Goal: Task Accomplishment & Management: Manage account settings

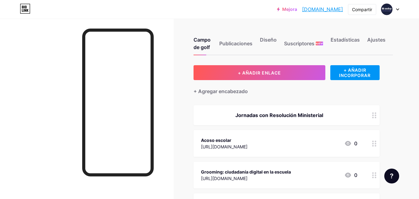
click at [393, 9] on div at bounding box center [390, 9] width 18 height 11
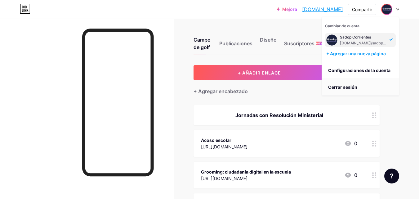
click at [348, 88] on font "Cerrar sesión" at bounding box center [342, 86] width 29 height 5
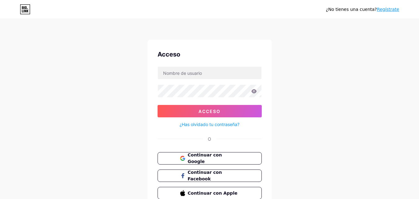
scroll to position [30, 0]
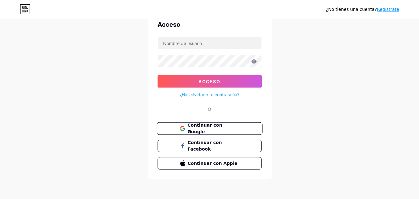
click at [234, 133] on button "Continuar con Google" at bounding box center [209, 128] width 106 height 13
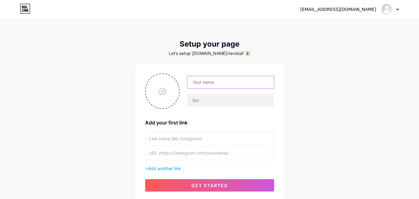
click at [228, 84] on input "text" at bounding box center [230, 82] width 86 height 12
type input "Revista Filonea"
click at [302, 83] on div "[EMAIL_ADDRESS][DOMAIN_NAME] Dashboard Logout Setup your page Let’s setup [DOMA…" at bounding box center [209, 110] width 419 height 221
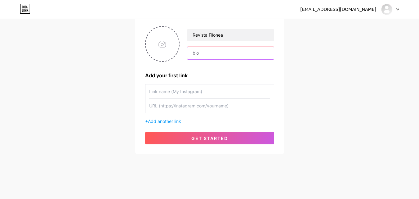
click at [214, 53] on input "text" at bounding box center [230, 53] width 86 height 12
type input "R"
type input "G"
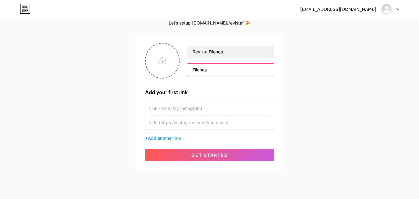
scroll to position [30, 0]
type input "Filonea"
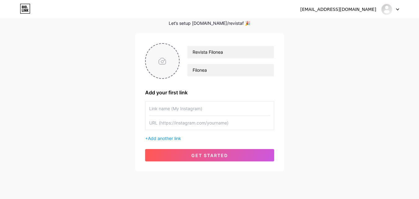
click at [165, 61] on input "file" at bounding box center [162, 61] width 33 height 34
type input "C:\fakepath\6-Blanco y fondo azul-JPG.jpg"
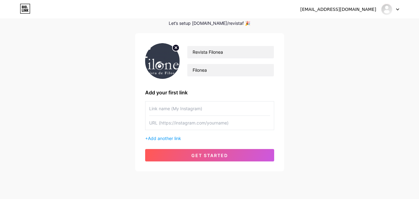
click at [165, 61] on img at bounding box center [162, 61] width 35 height 36
click at [174, 48] on circle at bounding box center [175, 47] width 7 height 7
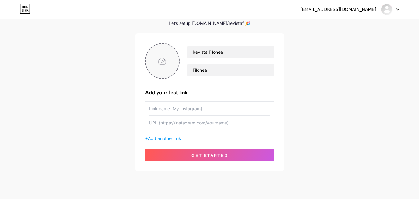
click at [168, 70] on input "file" at bounding box center [162, 61] width 33 height 34
type input "C:\fakepath\Filonea.jpg"
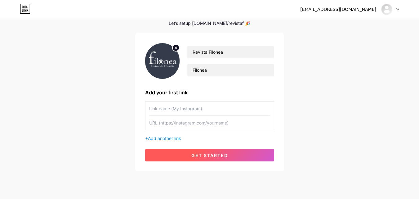
click at [207, 155] on span "get started" at bounding box center [209, 154] width 37 height 5
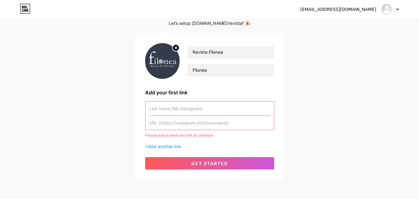
click at [195, 107] on input "text" at bounding box center [209, 108] width 121 height 14
click at [174, 125] on input "text" at bounding box center [209, 123] width 121 height 14
click at [180, 107] on input "text" at bounding box center [209, 108] width 121 height 14
click at [176, 124] on input "text" at bounding box center [209, 123] width 121 height 14
paste input "[URL][DOMAIN_NAME]"
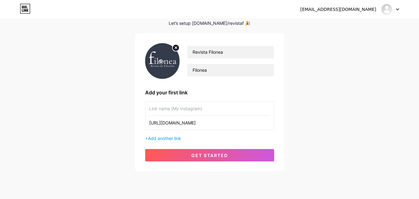
type input "[URL][DOMAIN_NAME]"
click at [168, 111] on input "text" at bounding box center [209, 108] width 121 height 14
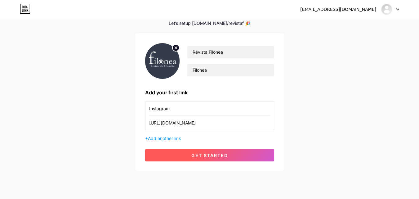
type input "Instagram"
click at [201, 156] on span "get started" at bounding box center [209, 154] width 37 height 5
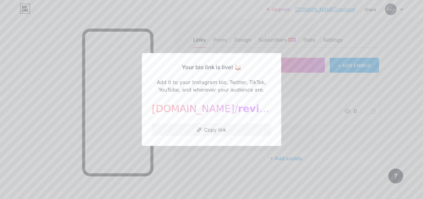
click at [280, 91] on div at bounding box center [211, 99] width 423 height 199
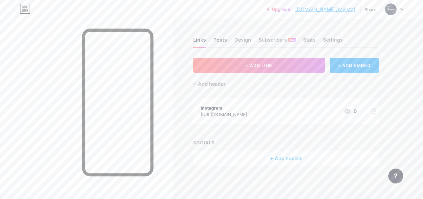
click at [226, 37] on div "Posts" at bounding box center [220, 41] width 14 height 11
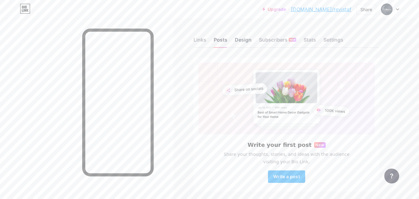
click at [245, 41] on div "Design" at bounding box center [243, 41] width 17 height 11
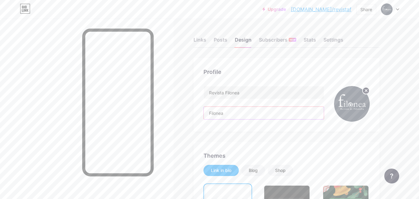
click at [228, 114] on input "Filonea" at bounding box center [264, 113] width 120 height 12
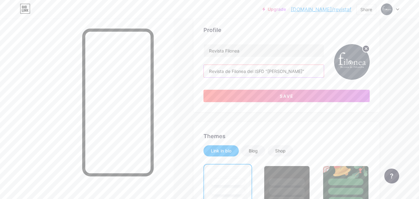
scroll to position [43, 0]
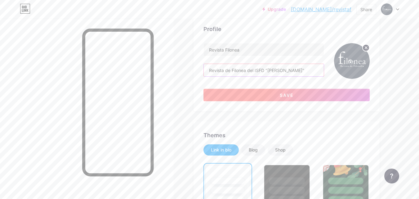
type input "Revista de Filonea del ISFD "[PERSON_NAME]""
click at [299, 90] on button "Save" at bounding box center [286, 95] width 166 height 12
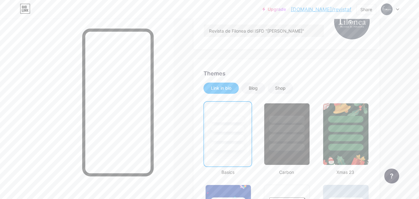
scroll to position [82, 0]
click at [281, 123] on div at bounding box center [286, 126] width 46 height 49
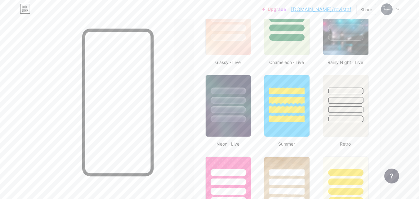
scroll to position [355, 0]
click at [235, 121] on div at bounding box center [228, 118] width 36 height 7
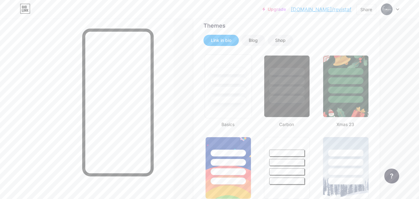
scroll to position [126, 0]
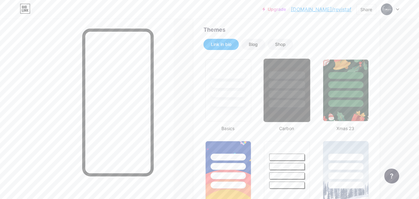
click at [305, 73] on div at bounding box center [286, 83] width 46 height 49
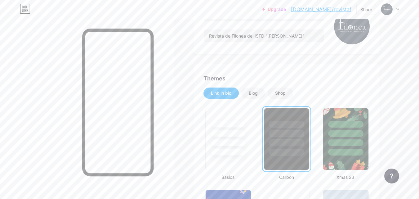
scroll to position [78, 0]
click at [279, 95] on div "Shop" at bounding box center [279, 92] width 25 height 11
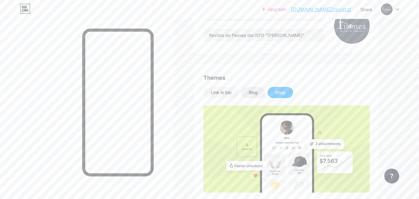
click at [257, 90] on div "Blog" at bounding box center [252, 92] width 9 height 6
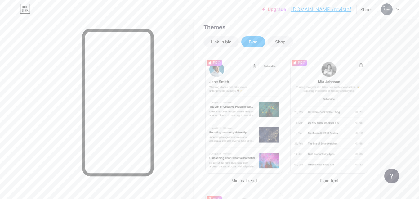
scroll to position [129, 0]
click at [210, 37] on div "Link in bio" at bounding box center [220, 41] width 35 height 11
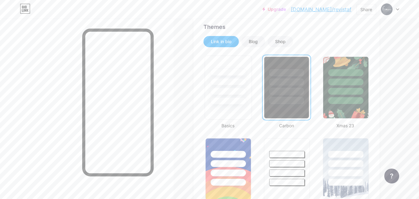
click at [237, 83] on div at bounding box center [228, 81] width 36 height 7
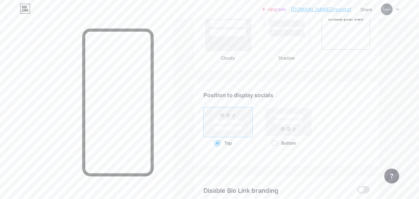
scroll to position [719, 0]
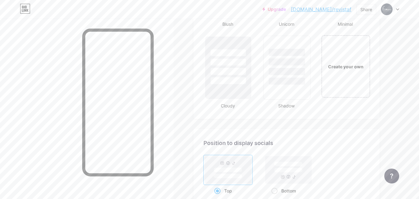
click at [288, 64] on div at bounding box center [287, 61] width 36 height 7
click at [238, 69] on div at bounding box center [228, 71] width 36 height 7
click at [363, 88] on div "Create your own" at bounding box center [345, 66] width 50 height 64
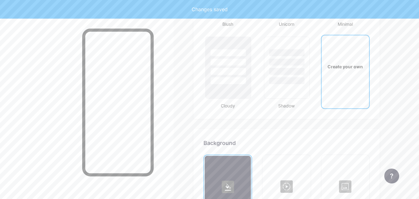
scroll to position [823, 0]
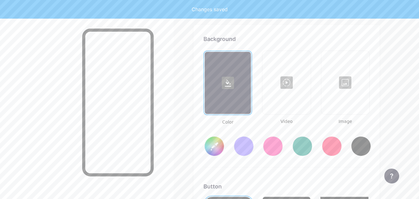
type input "#ffffff"
type input "#000000"
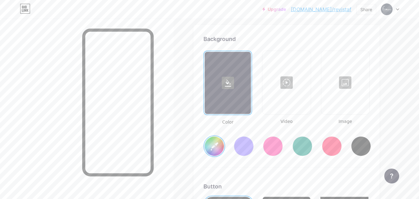
click at [229, 82] on icon at bounding box center [228, 82] width 6 height 7
click at [217, 146] on input "#ffffff" at bounding box center [213, 145] width 19 height 19
click at [216, 142] on input "#ffffff" at bounding box center [213, 145] width 19 height 19
click at [212, 145] on input "#ffffff" at bounding box center [213, 145] width 19 height 19
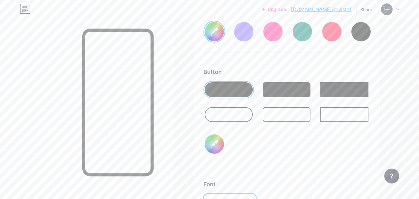
scroll to position [937, 0]
click at [347, 93] on div at bounding box center [344, 89] width 48 height 15
click at [338, 113] on div at bounding box center [344, 114] width 48 height 15
click at [287, 112] on div at bounding box center [286, 114] width 48 height 15
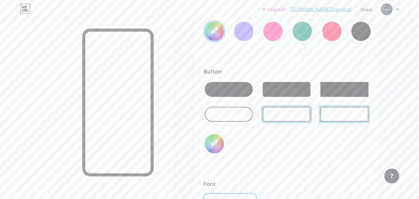
click at [294, 86] on div at bounding box center [286, 89] width 48 height 15
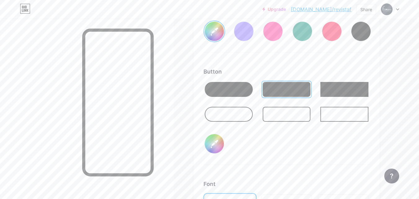
click at [228, 93] on div at bounding box center [228, 89] width 48 height 15
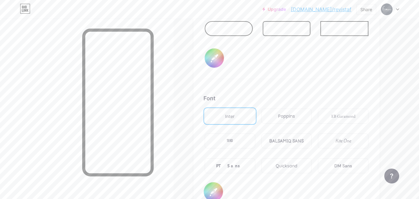
scroll to position [1023, 0]
click at [346, 117] on div "EB Garamond" at bounding box center [343, 115] width 24 height 7
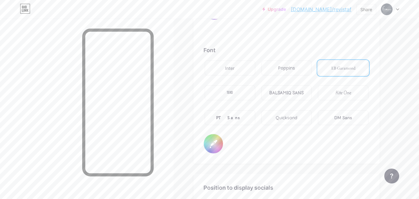
scroll to position [1071, 0]
click at [235, 118] on div "PT Sans" at bounding box center [229, 117] width 27 height 7
click at [289, 71] on div "Poppins" at bounding box center [286, 67] width 17 height 7
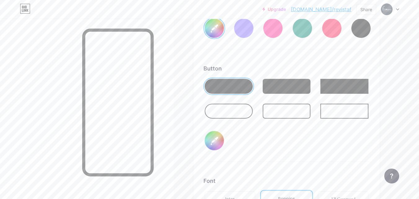
scroll to position [940, 0]
click at [212, 142] on input "#000000" at bounding box center [213, 140] width 19 height 19
type input "#d9d9d9"
type input "#00000b"
type input "#d9d9d9"
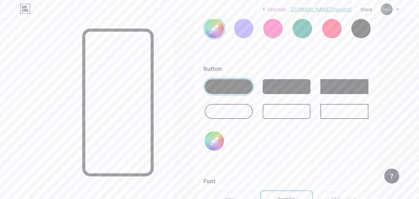
type input "#0000be"
type input "#d9d9d9"
type input "#000bec"
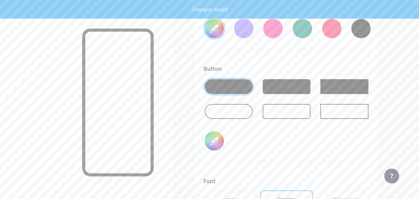
type input "#d9d9d9"
type input "#00bec5"
type input "#d9d9d9"
type input "#0bec5a"
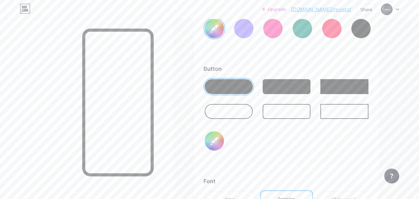
type input "#d9d9d9"
type input "#bec5ad"
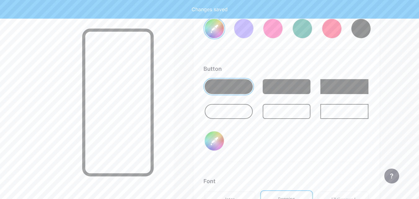
type input "#d9d9d9"
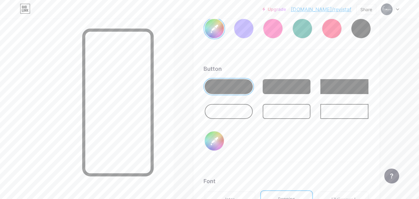
type input "#bec5ad"
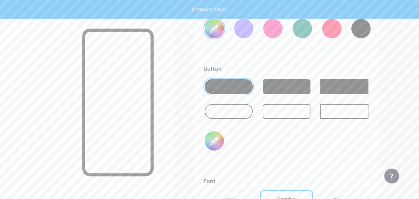
click at [312, 132] on div "Button #bec5ad" at bounding box center [286, 112] width 166 height 97
type input "#d9d9d9"
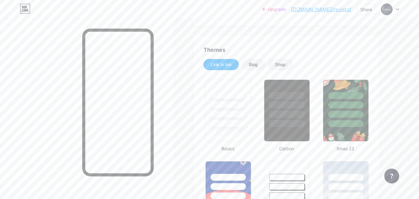
scroll to position [0, 0]
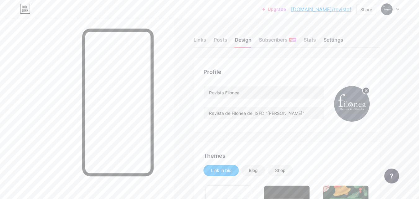
click at [339, 37] on div "Settings" at bounding box center [333, 41] width 20 height 11
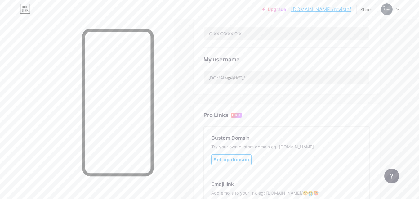
scroll to position [214, 0]
click at [239, 76] on input "revistaf" at bounding box center [286, 77] width 165 height 12
click at [242, 76] on input "revistaf" at bounding box center [286, 77] width 165 height 12
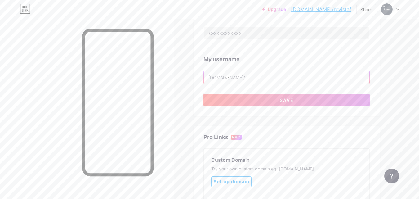
type input "r"
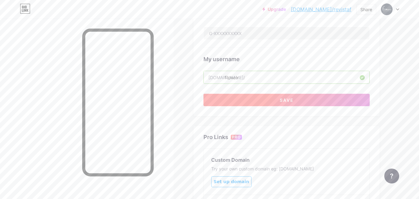
type input "filonea"
click at [325, 98] on button "Save" at bounding box center [286, 100] width 166 height 12
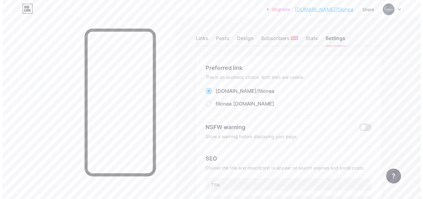
scroll to position [0, 0]
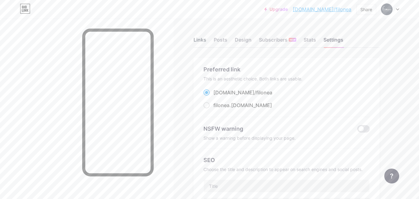
click at [194, 42] on div "Links" at bounding box center [199, 41] width 13 height 11
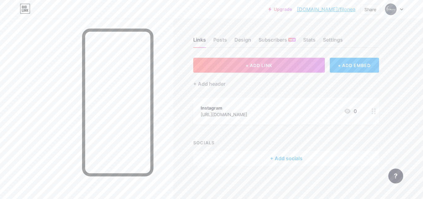
click at [247, 112] on div "[URL][DOMAIN_NAME]" at bounding box center [224, 114] width 46 height 7
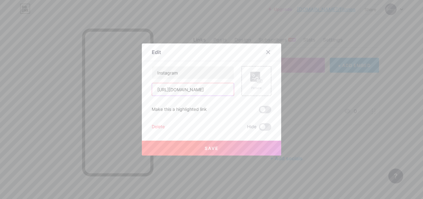
click at [211, 89] on input "[URL][DOMAIN_NAME]" at bounding box center [193, 89] width 82 height 12
click at [357, 117] on div at bounding box center [211, 99] width 423 height 199
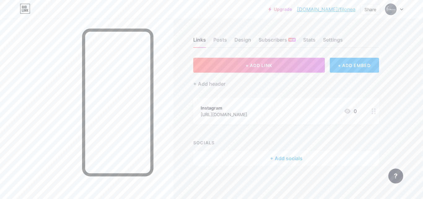
click at [276, 156] on div "+ Add socials" at bounding box center [286, 158] width 186 height 15
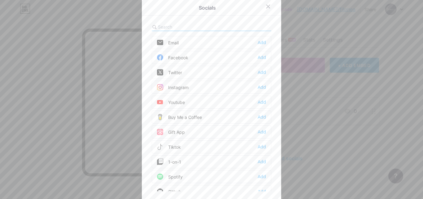
click at [184, 88] on div "Instagram" at bounding box center [173, 87] width 32 height 6
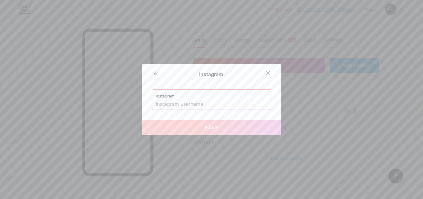
click at [185, 103] on input "text" at bounding box center [212, 104] width 112 height 11
paste input "[URL][DOMAIN_NAME]"
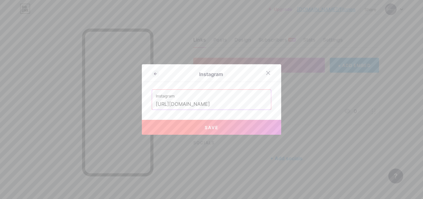
click at [197, 126] on button "Save" at bounding box center [211, 127] width 139 height 15
type input "[URL][DOMAIN_NAME][DOMAIN_NAME]"
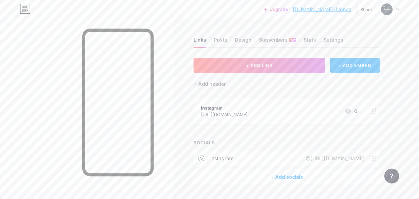
click at [274, 174] on div "+ Add socials" at bounding box center [286, 176] width 186 height 15
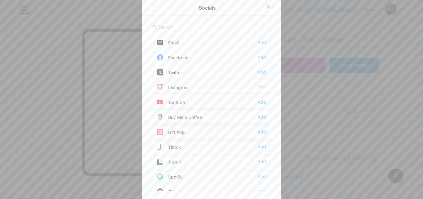
click at [173, 42] on div "Email" at bounding box center [168, 42] width 22 height 6
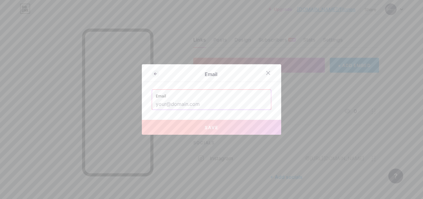
click at [169, 107] on input "text" at bounding box center [212, 104] width 112 height 11
click at [152, 75] on icon at bounding box center [155, 73] width 7 height 7
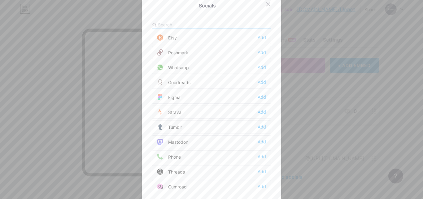
scroll to position [507, 0]
click at [176, 26] on input "text" at bounding box center [192, 24] width 68 height 7
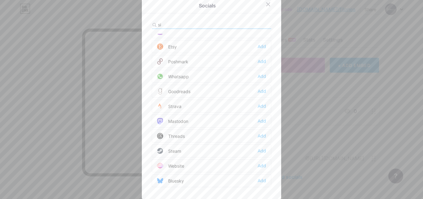
scroll to position [0, 0]
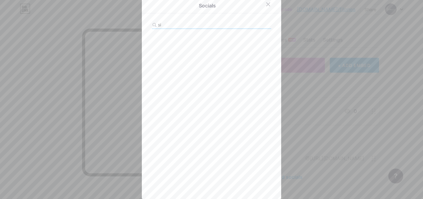
type input "s"
type input "web"
click at [208, 41] on div "Website Add" at bounding box center [212, 40] width 120 height 13
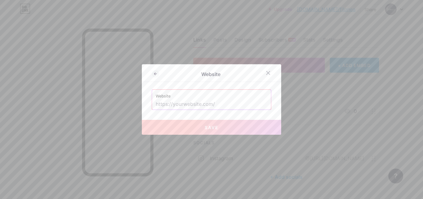
click at [188, 104] on input "text" at bounding box center [212, 104] width 112 height 11
paste input "[URL][DOMAIN_NAME]"
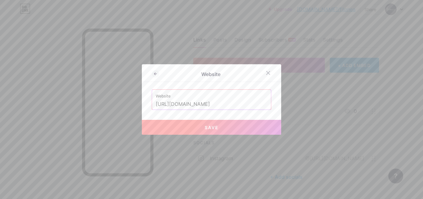
type input "[URL][DOMAIN_NAME]"
click at [186, 130] on button "Save" at bounding box center [211, 127] width 139 height 15
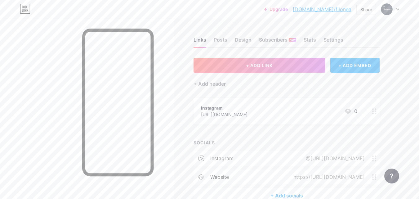
scroll to position [35, 0]
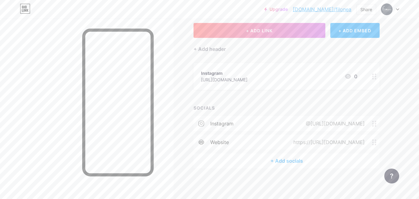
click at [289, 162] on div "+ Add socials" at bounding box center [286, 160] width 186 height 15
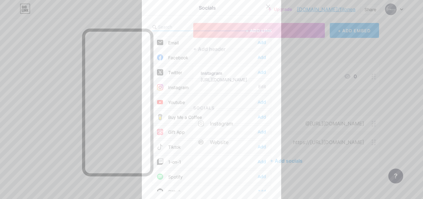
click at [177, 42] on div "Email Add" at bounding box center [212, 42] width 120 height 13
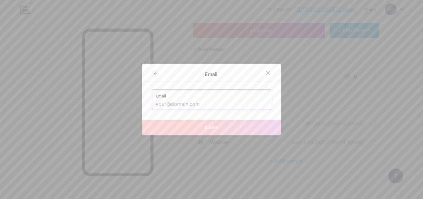
click at [189, 109] on input "text" at bounding box center [212, 104] width 112 height 11
paste input "[EMAIL_ADDRESS][DOMAIN_NAME]"
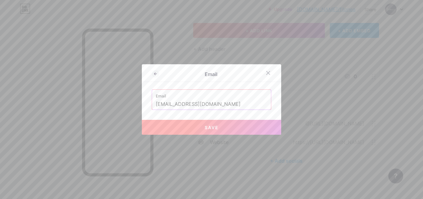
click at [208, 129] on span "Save" at bounding box center [212, 127] width 14 height 5
type input "mailto:[EMAIL_ADDRESS][DOMAIN_NAME]"
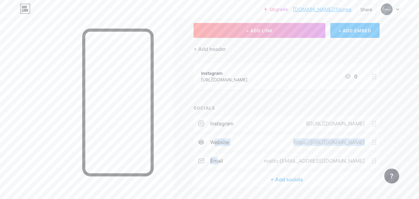
drag, startPoint x: 215, startPoint y: 143, endPoint x: 216, endPoint y: 160, distance: 17.1
click at [216, 160] on div "instagram @[URL][DOMAIN_NAME] website https://[URL][DOMAIN_NAME] email mailto:[…" at bounding box center [286, 144] width 186 height 56
click at [393, 134] on div "Links Posts Design Subscribers NEW Stats Settings + ADD LINK + ADD EMBED + Add …" at bounding box center [202, 101] width 405 height 234
click at [407, 141] on div "Upgrade [DOMAIN_NAME]/filone... [DOMAIN_NAME]/filonea Share Switch accounts Rev…" at bounding box center [209, 91] width 419 height 252
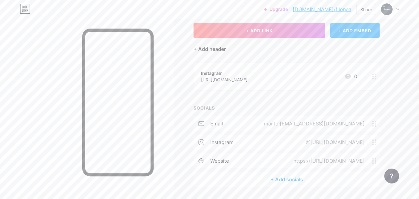
click at [218, 47] on div "+ Add header" at bounding box center [209, 48] width 32 height 7
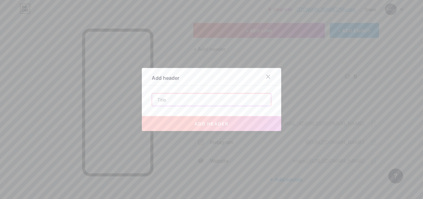
click at [186, 98] on input "text" at bounding box center [211, 99] width 119 height 12
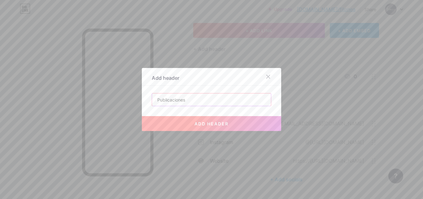
type input "Publicaciones"
click at [178, 121] on button "add header" at bounding box center [211, 123] width 139 height 15
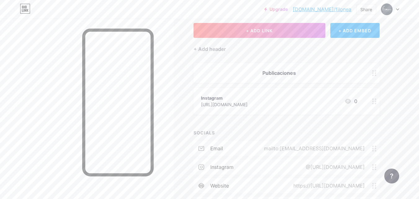
click at [247, 105] on div "[URL][DOMAIN_NAME]" at bounding box center [224, 104] width 46 height 7
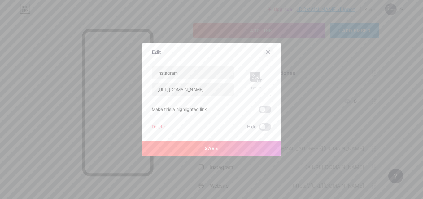
click at [266, 52] on icon at bounding box center [268, 52] width 5 height 5
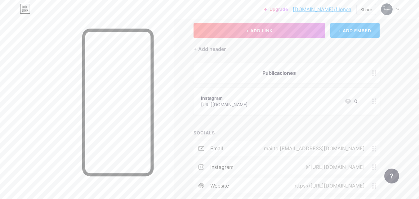
drag, startPoint x: 258, startPoint y: 94, endPoint x: 240, endPoint y: 99, distance: 19.2
click at [240, 99] on div "Instagram" at bounding box center [224, 98] width 46 height 7
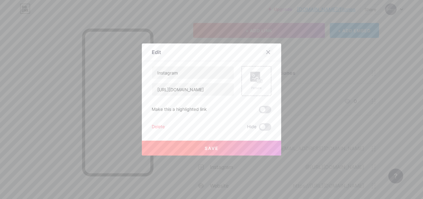
click at [267, 55] on div at bounding box center [268, 51] width 11 height 11
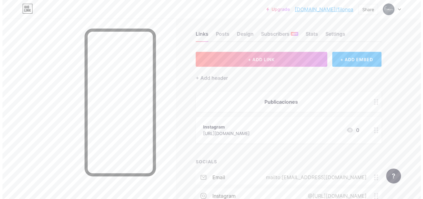
scroll to position [0, 0]
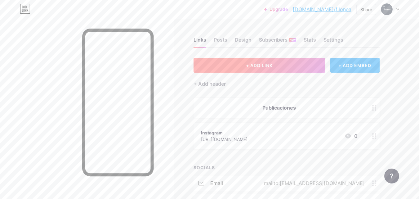
click at [265, 69] on button "+ ADD LINK" at bounding box center [259, 65] width 132 height 15
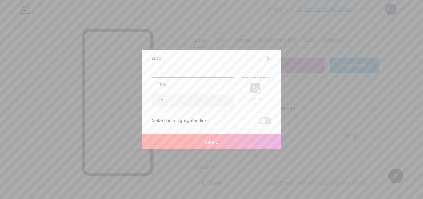
click at [180, 85] on input "text" at bounding box center [193, 83] width 82 height 12
click at [166, 105] on input "text" at bounding box center [193, 100] width 82 height 12
paste input "[URL][DOMAIN_NAME]"
type input "[URL][DOMAIN_NAME]"
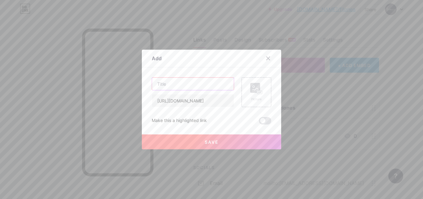
click at [172, 83] on input "text" at bounding box center [193, 83] width 82 height 12
type input "Vol. 1 Núm. 1 - 12/2024"
click at [207, 144] on span "Save" at bounding box center [212, 141] width 14 height 5
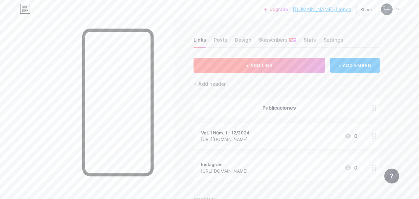
click at [248, 68] on button "+ ADD LINK" at bounding box center [259, 65] width 132 height 15
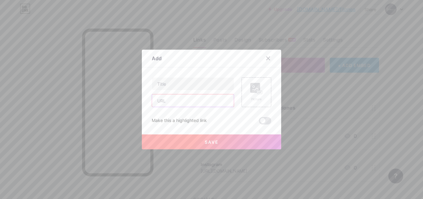
click at [159, 101] on input "text" at bounding box center [193, 100] width 82 height 12
paste input "[URL][DOMAIN_NAME]"
type input "[URL][DOMAIN_NAME]"
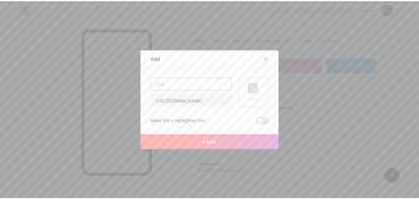
scroll to position [0, 0]
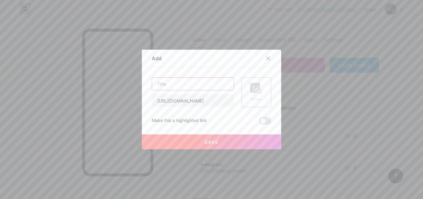
click at [171, 83] on input "text" at bounding box center [193, 83] width 82 height 12
type input "Vol. 2 Núm. 1 - 06/2025"
click at [166, 147] on button "Save" at bounding box center [211, 141] width 139 height 15
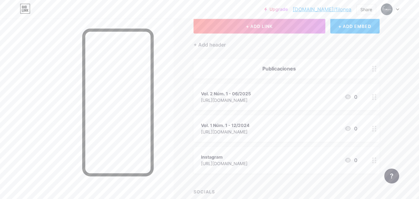
scroll to position [39, 0]
click at [300, 69] on div "Publicaciones" at bounding box center [279, 68] width 156 height 7
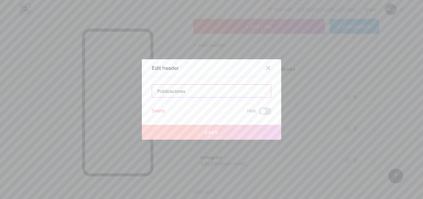
click at [209, 88] on input "Publicaciones" at bounding box center [211, 91] width 119 height 12
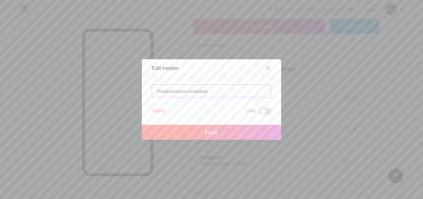
type input "Publicaciones completas"
click at [190, 131] on button "Save" at bounding box center [211, 132] width 139 height 15
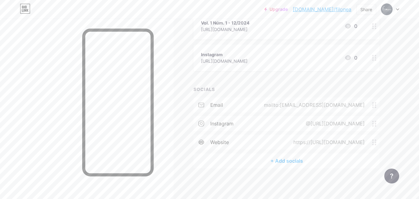
scroll to position [0, 0]
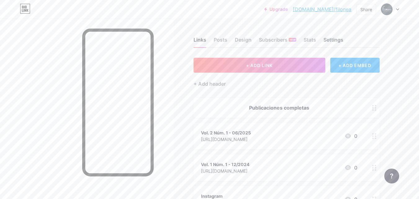
click at [330, 41] on div "Settings" at bounding box center [333, 41] width 20 height 11
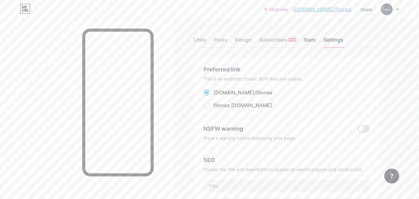
click at [307, 43] on div "Stats" at bounding box center [309, 41] width 12 height 11
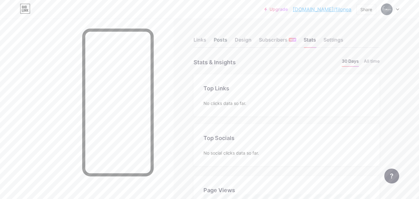
click at [223, 43] on div "Posts" at bounding box center [220, 41] width 14 height 11
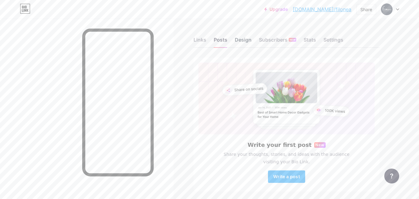
click at [240, 38] on div "Design" at bounding box center [243, 41] width 17 height 11
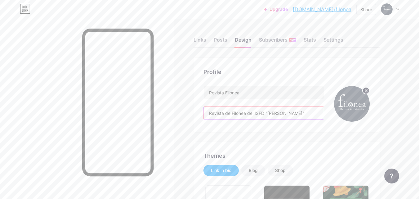
click at [245, 113] on input "Revista de Filonea del ISFD "[PERSON_NAME]"" at bounding box center [264, 113] width 120 height 12
type input "#d9d9d9"
type input "#bec5ad"
type input "#000000"
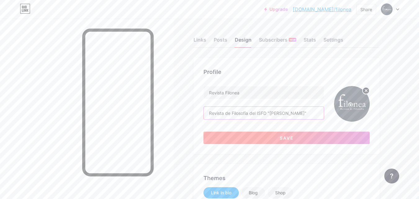
type input "Revista de Filosofía del ISFD "[PERSON_NAME]""
click at [280, 139] on span "Save" at bounding box center [286, 137] width 14 height 5
type input "#d9d9d9"
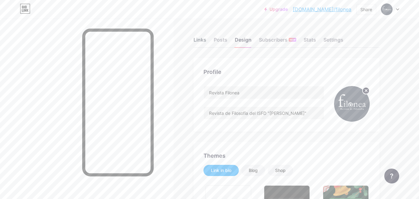
click at [200, 43] on div "Links" at bounding box center [199, 41] width 13 height 11
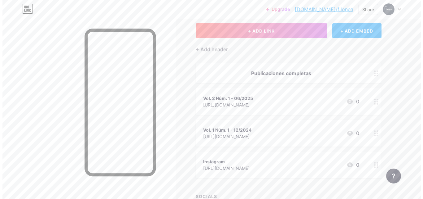
scroll to position [34, 0]
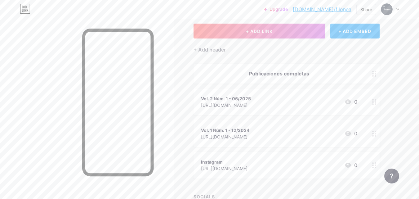
click at [251, 106] on div "[URL][DOMAIN_NAME]" at bounding box center [226, 105] width 50 height 7
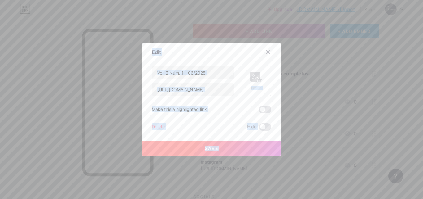
click at [318, 106] on div at bounding box center [211, 99] width 423 height 199
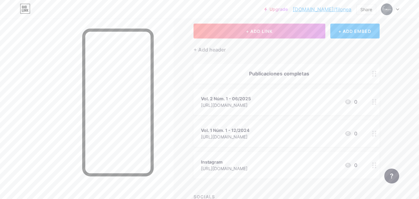
click at [251, 106] on div "[URL][DOMAIN_NAME]" at bounding box center [226, 105] width 50 height 7
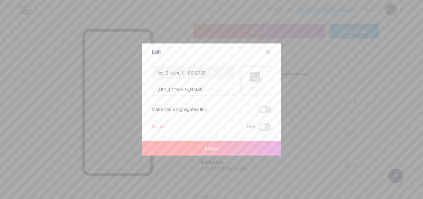
click at [207, 94] on input "[URL][DOMAIN_NAME]" at bounding box center [193, 89] width 82 height 12
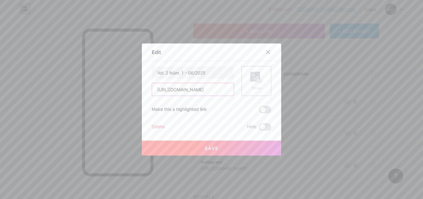
click at [207, 94] on input "[URL][DOMAIN_NAME]" at bounding box center [193, 89] width 82 height 12
paste input "[DOMAIN_NAME][URL]"
type input "[URL][DOMAIN_NAME]"
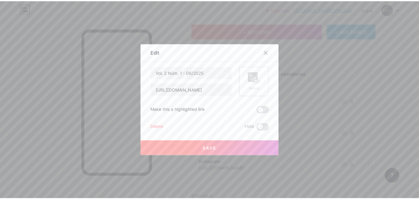
scroll to position [0, 0]
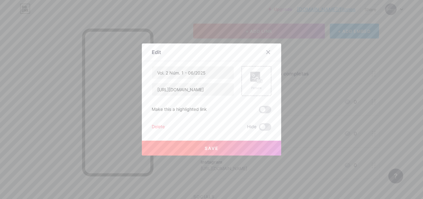
click at [208, 148] on span "Save" at bounding box center [212, 147] width 14 height 5
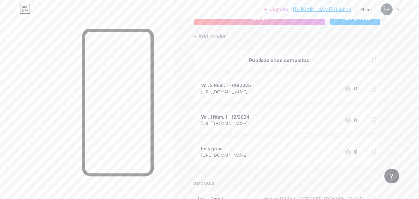
scroll to position [43, 0]
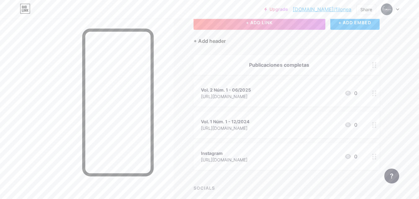
click at [218, 41] on div "+ Add header" at bounding box center [209, 40] width 32 height 7
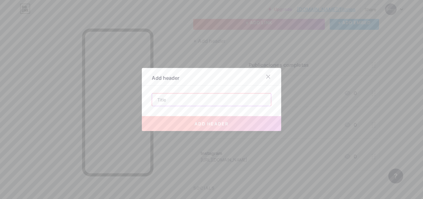
click at [180, 94] on input "text" at bounding box center [211, 99] width 119 height 12
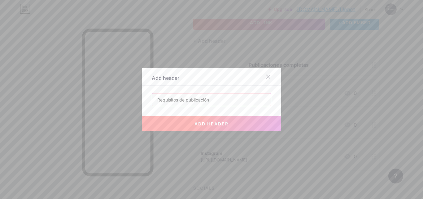
type input "Requisitos de publicación"
click at [190, 125] on button "add header" at bounding box center [211, 123] width 139 height 15
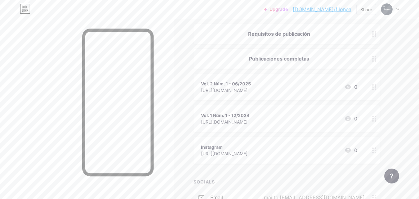
scroll to position [74, 0]
drag, startPoint x: 278, startPoint y: 32, endPoint x: 275, endPoint y: 84, distance: 52.5
click at [275, 84] on span "Requisitos de publicación Publicaciones completas Vol. 2 Núm. 1 - 06/2025 [URL]…" at bounding box center [286, 93] width 186 height 139
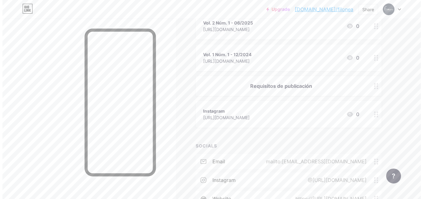
scroll to position [109, 0]
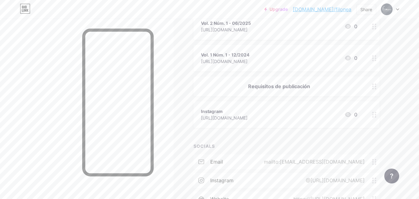
click at [308, 86] on div "Requisitos de publicación" at bounding box center [279, 85] width 156 height 7
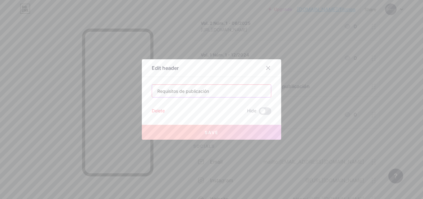
click at [226, 86] on input "Requisitos de publicación" at bounding box center [211, 91] width 119 height 12
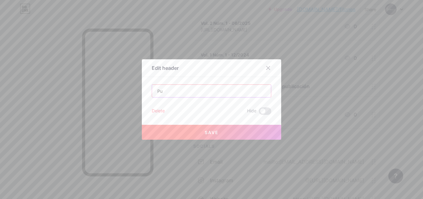
type input "P"
type input "C"
type input "Publica tu artículo"
click at [199, 135] on button "Save" at bounding box center [211, 132] width 139 height 15
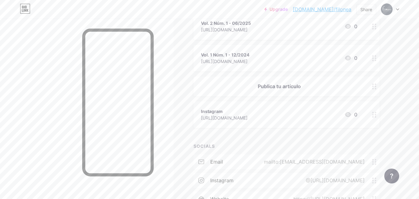
click at [234, 113] on div "Instagram" at bounding box center [224, 111] width 46 height 7
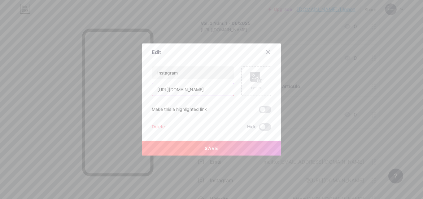
click at [211, 92] on input "[URL][DOMAIN_NAME]" at bounding box center [193, 89] width 82 height 12
paste input "[URL][DOMAIN_NAME]"
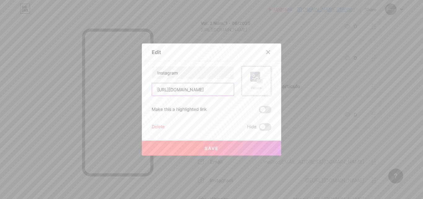
scroll to position [0, 119]
type input "[URL][DOMAIN_NAME]"
click at [193, 74] on input "Instagram" at bounding box center [193, 72] width 82 height 12
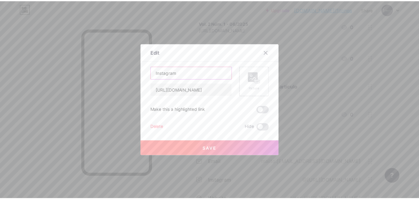
scroll to position [0, 0]
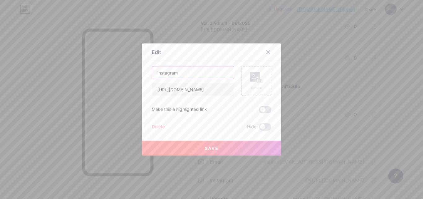
click at [193, 74] on input "Instagram" at bounding box center [193, 72] width 82 height 12
type input "Requisitos de publicación"
click at [221, 148] on button "Save" at bounding box center [211, 147] width 139 height 15
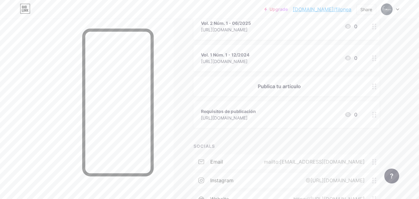
click at [294, 85] on div "Publica tu artículo" at bounding box center [279, 85] width 156 height 7
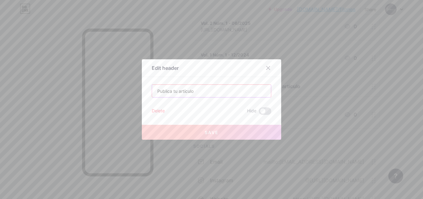
click at [156, 90] on input "Publica tu artículo" at bounding box center [211, 91] width 119 height 12
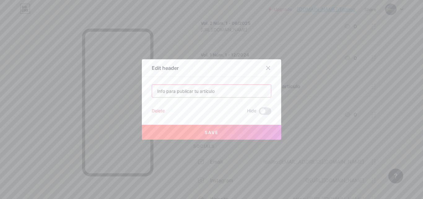
click at [162, 93] on input "Info para publicar tu artículo" at bounding box center [211, 91] width 119 height 12
type input "Información para publicar tu artículo"
click at [200, 132] on button "Save" at bounding box center [211, 132] width 139 height 15
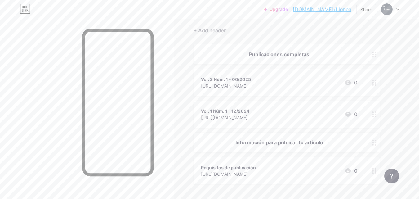
scroll to position [53, 0]
click at [287, 51] on div "Publicaciones completas" at bounding box center [279, 54] width 156 height 7
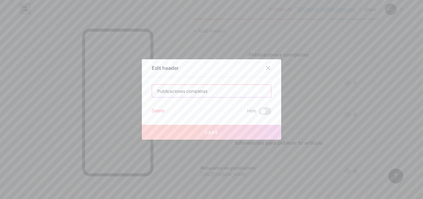
drag, startPoint x: 208, startPoint y: 90, endPoint x: 152, endPoint y: 90, distance: 55.5
click at [152, 90] on input "Publicaciones completas" at bounding box center [211, 91] width 119 height 12
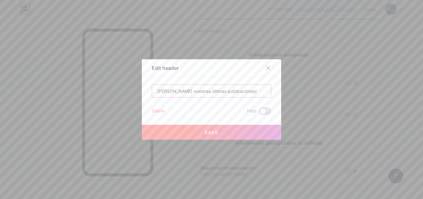
click at [155, 91] on input "[PERSON_NAME] nuestras últimas publicaciones!" at bounding box center [211, 91] width 119 height 12
type input "¡Lee nuestras últimas publicaciones!"
click at [226, 138] on button "Save" at bounding box center [211, 132] width 139 height 15
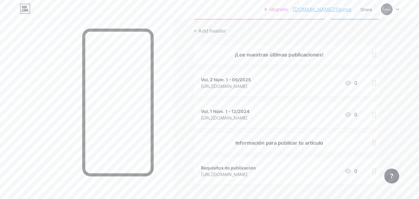
click at [276, 45] on div "¡Lee nuestras últimas publicaciones!" at bounding box center [286, 55] width 186 height 20
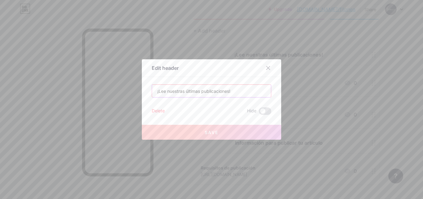
click at [164, 93] on input "¡Lee nuestras últimas publicaciones!" at bounding box center [211, 91] width 119 height 12
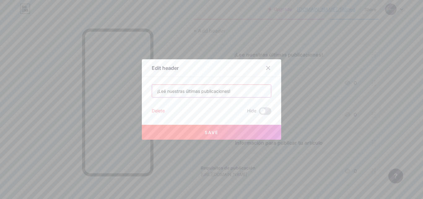
type input "¡Leé nuestras últimas publicaciones!"
click at [205, 134] on span "Save" at bounding box center [212, 132] width 14 height 5
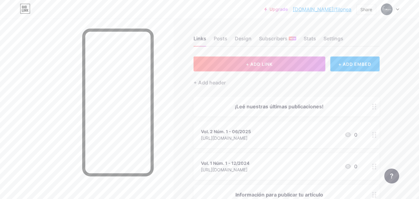
scroll to position [0, 0]
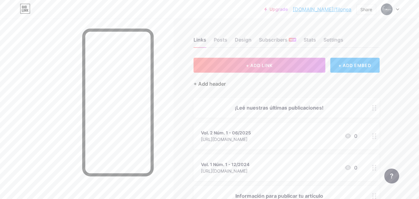
click at [220, 86] on div "+ Add header" at bounding box center [209, 83] width 32 height 7
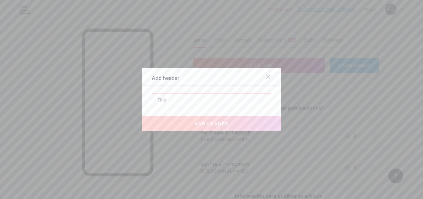
click at [182, 97] on input "text" at bounding box center [211, 99] width 119 height 12
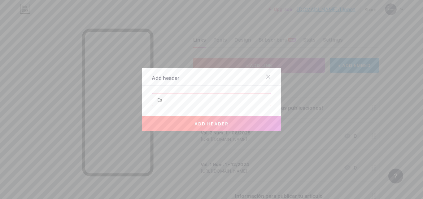
type input "E"
click at [161, 106] on div "add header" at bounding box center [211, 118] width 139 height 25
click at [196, 104] on input "ISSN 3072-7172" at bounding box center [211, 99] width 119 height 12
type input "ISSN 3072-7170"
click at [199, 127] on button "add header" at bounding box center [211, 123] width 139 height 15
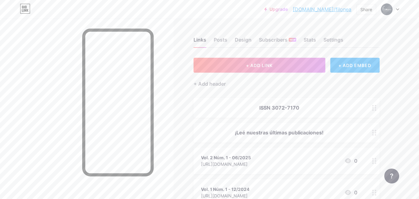
drag, startPoint x: 279, startPoint y: 109, endPoint x: 273, endPoint y: 146, distance: 37.6
click at [273, 146] on span "ISSN 3072-7170 ¡Leé nuestras últimas publicaciones! Vol. 2 Núm. 1 - 06/2025 [UR…" at bounding box center [286, 180] width 186 height 164
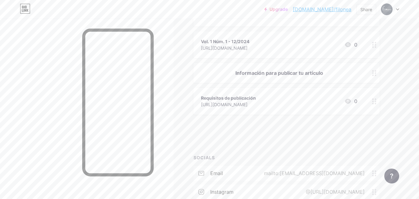
scroll to position [125, 0]
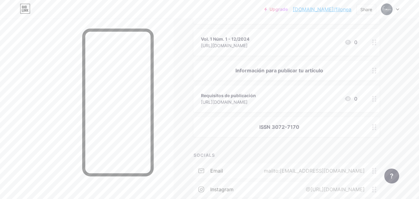
click at [392, 129] on div "Links Posts Design Subscribers NEW Stats Settings + ADD LINK + ADD EMBED + Add …" at bounding box center [202, 78] width 405 height 371
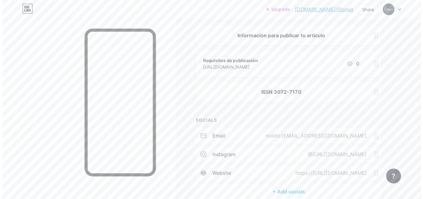
scroll to position [160, 0]
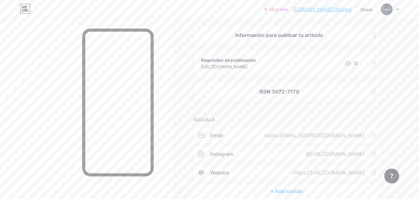
click at [348, 173] on div "https://[URL][DOMAIN_NAME]" at bounding box center [327, 172] width 89 height 7
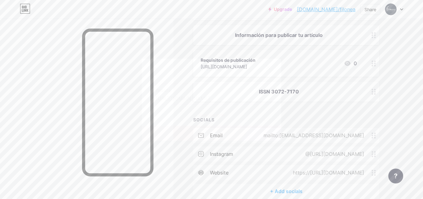
click at [244, 100] on input "[URL][DOMAIN_NAME]" at bounding box center [212, 98] width 112 height 11
paste input "s://[DOMAIN_NAME][URL]"
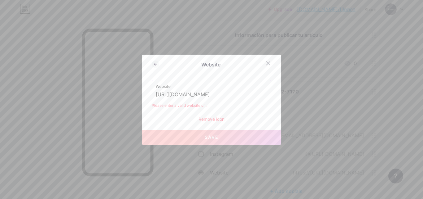
scroll to position [0, 106]
type input "[URL][DOMAIN_NAME]"
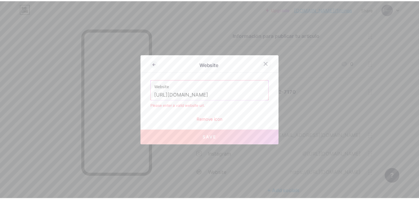
scroll to position [0, 0]
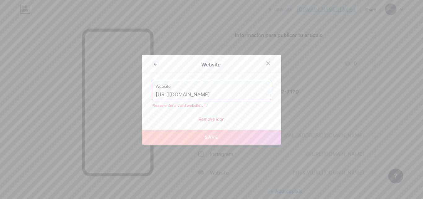
click at [267, 64] on icon at bounding box center [268, 62] width 3 height 3
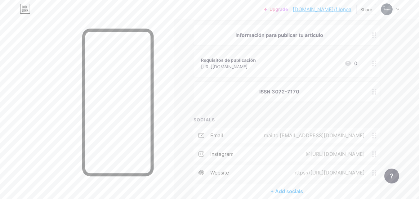
click at [265, 166] on div "website https://[URL][DOMAIN_NAME]" at bounding box center [286, 172] width 186 height 15
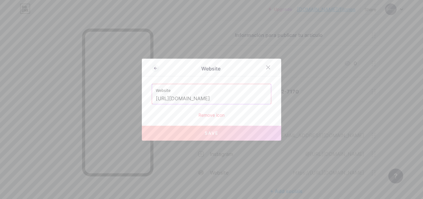
click at [204, 96] on input "[URL][DOMAIN_NAME]" at bounding box center [212, 98] width 112 height 11
click at [213, 117] on div "Remove icon" at bounding box center [212, 115] width 120 height 7
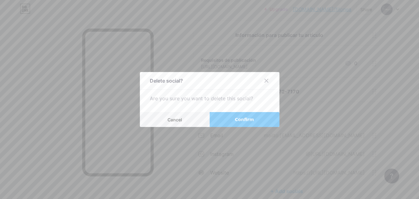
click at [229, 119] on button "Confirm" at bounding box center [244, 119] width 70 height 15
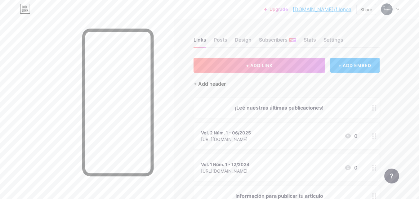
click at [219, 84] on div "+ Add header" at bounding box center [209, 83] width 32 height 7
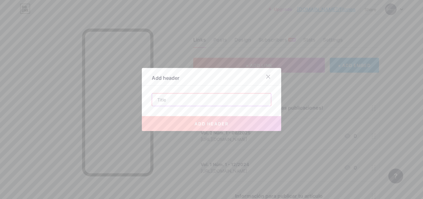
click at [185, 102] on input "text" at bounding box center [211, 99] width 119 height 12
type input "+"
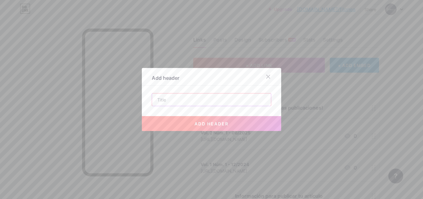
type input "}"
type input "*"
type input "+"
click at [158, 101] on input "+Info" at bounding box center [211, 99] width 119 height 12
type input "+Info"
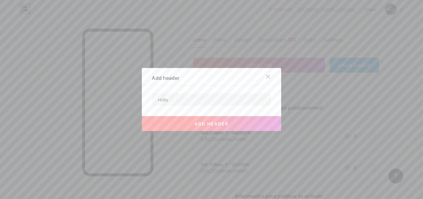
click at [181, 122] on button "add header" at bounding box center [211, 123] width 139 height 15
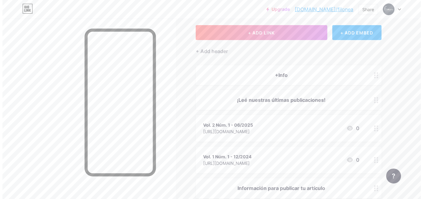
scroll to position [32, 0]
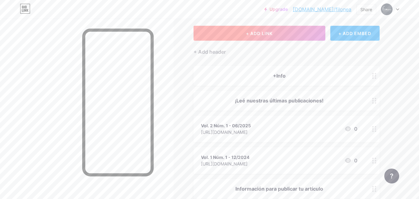
click at [279, 33] on button "+ ADD LINK" at bounding box center [259, 33] width 132 height 15
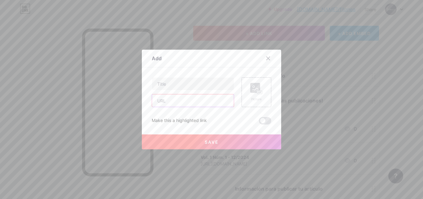
click at [185, 103] on input "text" at bounding box center [193, 100] width 82 height 12
paste input "[URL][DOMAIN_NAME]"
type input "[URL][DOMAIN_NAME]"
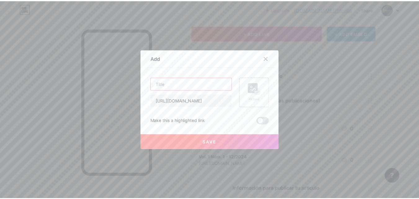
scroll to position [0, 0]
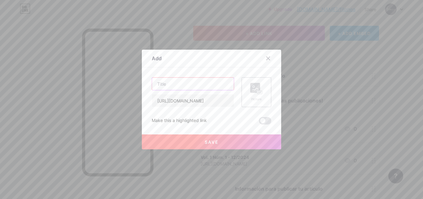
click at [190, 81] on input "text" at bounding box center [193, 83] width 82 height 12
type input "D"
click at [169, 86] on input "Sitio Web oficial" at bounding box center [193, 83] width 82 height 12
type input "Sitio web oficial"
click at [168, 101] on input "[URL][DOMAIN_NAME]" at bounding box center [193, 100] width 82 height 12
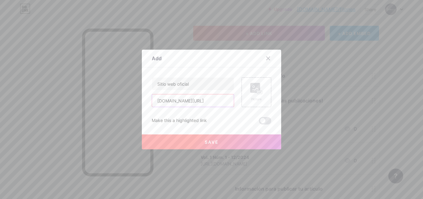
type input "[DOMAIN_NAME][URL]"
click at [194, 141] on button "Save" at bounding box center [211, 141] width 139 height 15
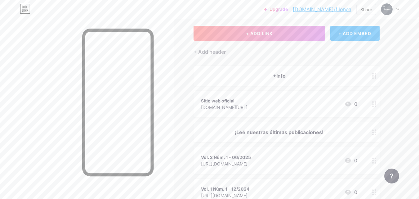
scroll to position [46, 0]
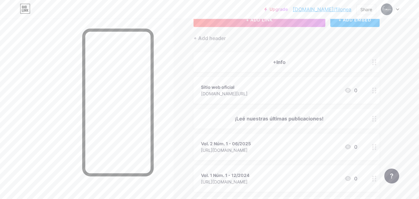
drag, startPoint x: 258, startPoint y: 89, endPoint x: 264, endPoint y: 109, distance: 21.5
click at [264, 109] on span "+Info Sitio web oficial [DOMAIN_NAME][URL] 0 ¡Leé nuestras últimas publicacione…" at bounding box center [286, 162] width 186 height 221
click at [292, 94] on div "Sitio web oficial [DOMAIN_NAME][URL] 0" at bounding box center [279, 90] width 156 height 14
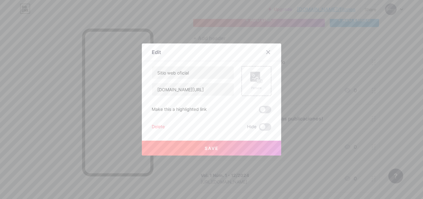
click at [292, 94] on div at bounding box center [211, 99] width 423 height 199
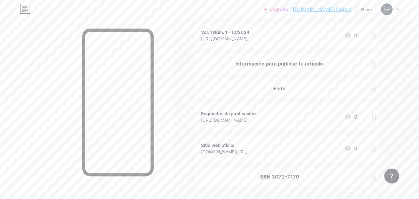
scroll to position [132, 0]
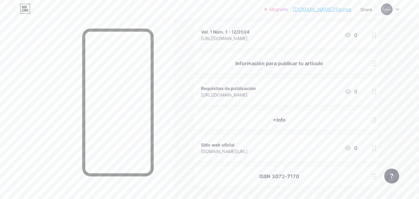
click at [390, 119] on div "Links Posts Design Subscribers NEW Stats Settings + ADD LINK + ADD EMBED + Add …" at bounding box center [202, 90] width 405 height 409
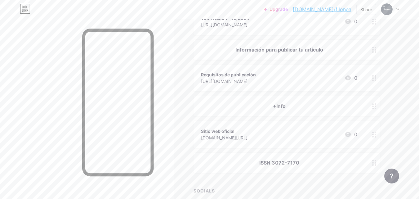
scroll to position [146, 0]
click at [334, 105] on div "+Info" at bounding box center [279, 105] width 156 height 7
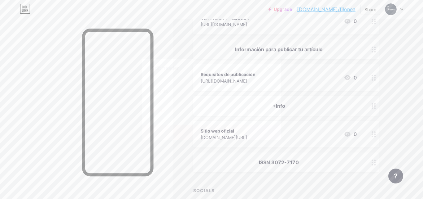
click at [270, 71] on div at bounding box center [268, 67] width 11 height 11
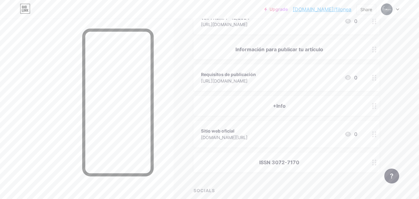
click at [344, 106] on div "+Info" at bounding box center [279, 105] width 156 height 7
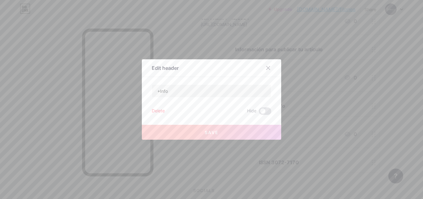
click at [161, 108] on div "Delete" at bounding box center [158, 110] width 13 height 7
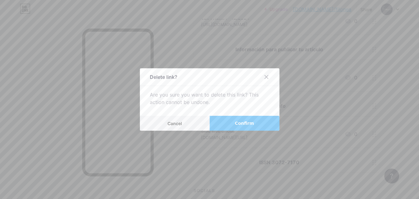
click at [250, 118] on button "Confirm" at bounding box center [244, 123] width 70 height 15
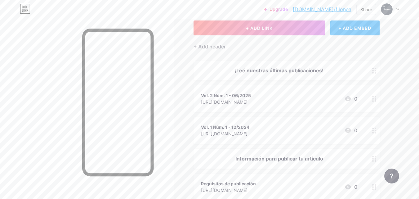
scroll to position [0, 0]
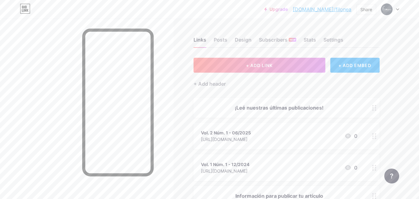
click at [322, 41] on div "Links Posts Design Subscribers NEW Stats Settings" at bounding box center [286, 37] width 186 height 22
click at [329, 41] on div "Settings" at bounding box center [333, 41] width 20 height 11
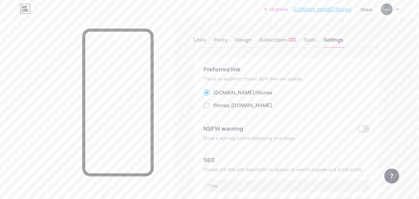
click at [209, 108] on label "filonea .[DOMAIN_NAME]" at bounding box center [237, 104] width 68 height 7
click at [213, 109] on input "filonea .[DOMAIN_NAME]" at bounding box center [215, 111] width 4 height 4
radio input "true"
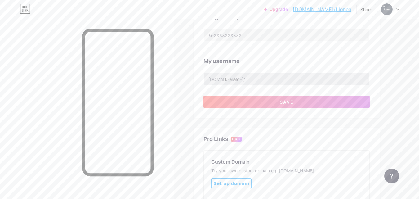
scroll to position [213, 0]
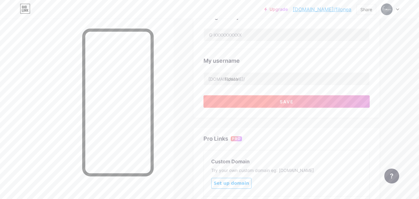
click at [272, 105] on button "Save" at bounding box center [286, 101] width 166 height 12
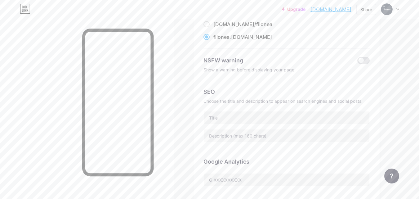
scroll to position [0, 0]
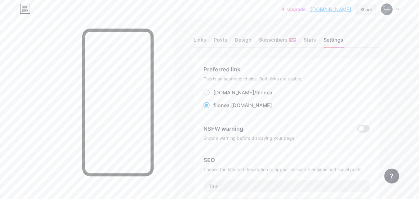
click at [363, 8] on div "Share" at bounding box center [366, 9] width 12 height 7
click at [328, 33] on div "Copy link" at bounding box center [329, 31] width 92 height 15
click at [309, 36] on div "Stats" at bounding box center [309, 41] width 12 height 11
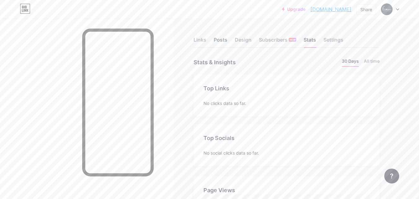
click at [221, 41] on div "Posts" at bounding box center [220, 41] width 14 height 11
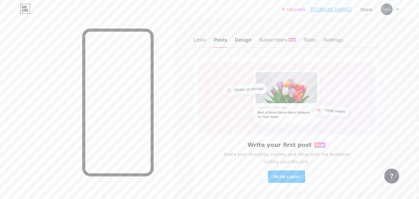
click at [245, 41] on div "Design" at bounding box center [243, 41] width 17 height 11
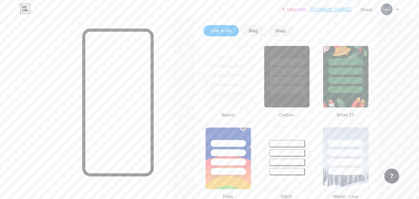
type input "#d9d9d9"
type input "#bec5ad"
type input "#000000"
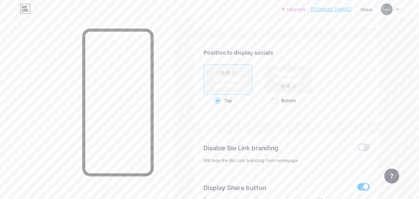
scroll to position [1205, 0]
click at [290, 76] on rect at bounding box center [288, 74] width 29 height 5
click at [275, 106] on input "Bottom" at bounding box center [273, 108] width 4 height 4
radio input "true"
type input "#d9d9d9"
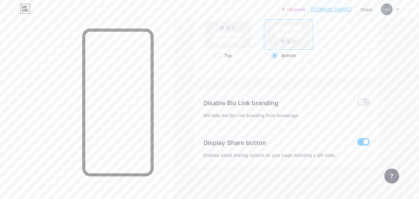
scroll to position [1217, 0]
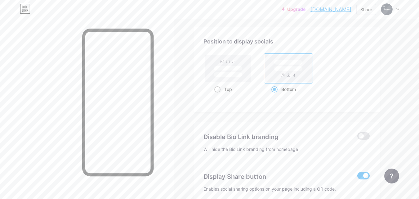
click at [220, 81] on rect at bounding box center [228, 68] width 46 height 27
click at [218, 95] on input "Top" at bounding box center [216, 97] width 4 height 4
radio input "true"
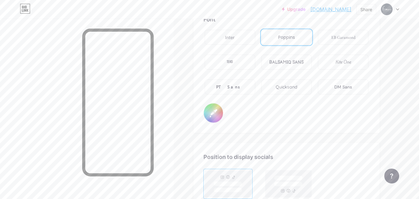
scroll to position [1099, 0]
click at [351, 88] on div "DM Sans" at bounding box center [343, 89] width 18 height 7
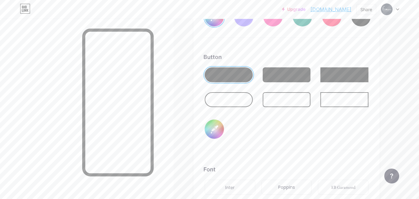
scroll to position [952, 0]
click at [215, 132] on input "#bec5ad" at bounding box center [213, 128] width 19 height 19
click at [213, 134] on input "#bec5ad" at bounding box center [213, 128] width 19 height 19
type input "#d9d9d9"
type input "#000003"
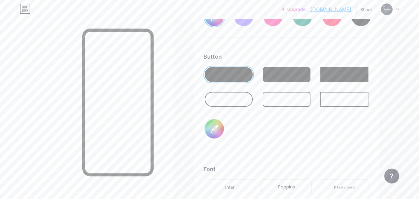
type input "#d9d9d9"
type input "#000034"
type input "#d9d9d9"
type input "#000343"
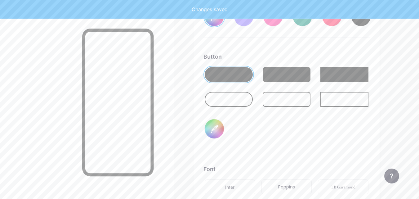
type input "#d9d9d9"
type input "#00343c"
type input "#d9d9d9"
type input "#0343c4"
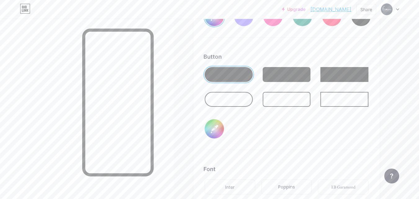
type input "#d9d9d9"
type input "#343c4c"
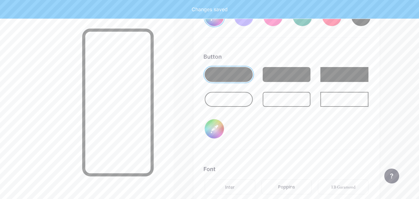
type input "#d9d9d9"
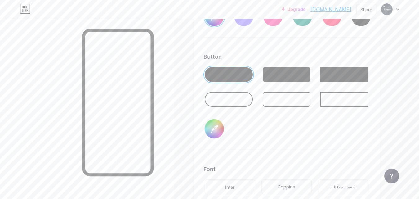
type input "#343c4c"
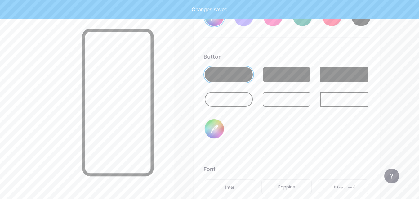
type input "#d9d9d9"
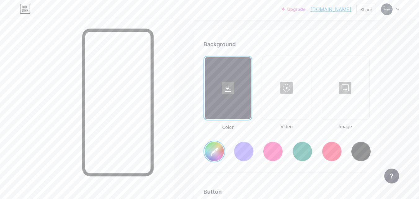
scroll to position [817, 0]
click at [345, 88] on div at bounding box center [345, 88] width 47 height 62
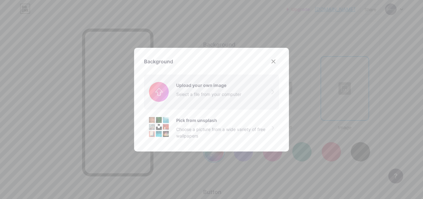
click at [204, 95] on input "file" at bounding box center [211, 91] width 135 height 35
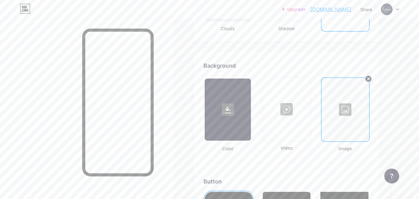
scroll to position [797, 0]
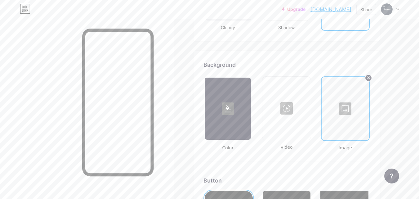
click at [343, 122] on div at bounding box center [345, 108] width 46 height 62
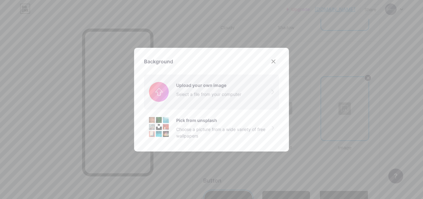
click at [183, 93] on input "file" at bounding box center [211, 91] width 135 height 35
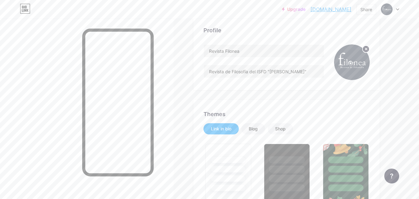
scroll to position [0, 0]
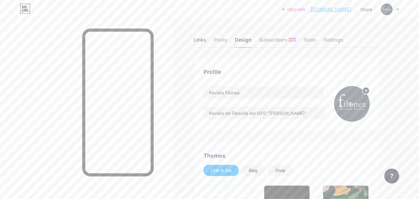
click at [204, 40] on div "Links" at bounding box center [199, 41] width 13 height 11
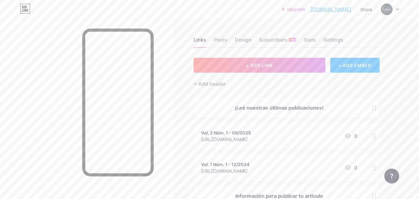
click at [270, 110] on div "¡Leé nuestras últimas publicaciones!" at bounding box center [279, 107] width 156 height 7
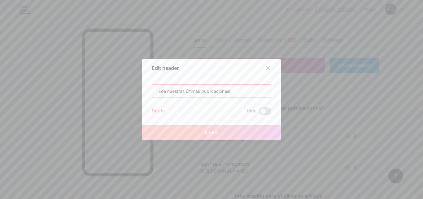
drag, startPoint x: 199, startPoint y: 92, endPoint x: 183, endPoint y: 92, distance: 16.4
click at [183, 92] on input "¡Leé nuestras últimas publicaciones!" at bounding box center [211, 91] width 119 height 12
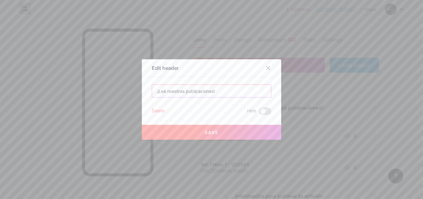
type input "¡Leé nuestras publicaciones!"
click at [194, 130] on button "Save" at bounding box center [211, 132] width 139 height 15
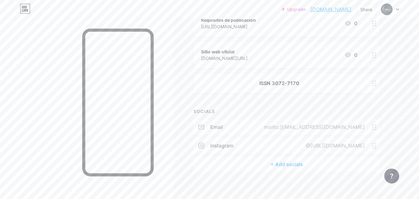
scroll to position [204, 0]
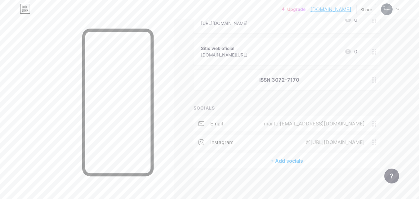
click at [233, 142] on div "instagram" at bounding box center [221, 141] width 23 height 7
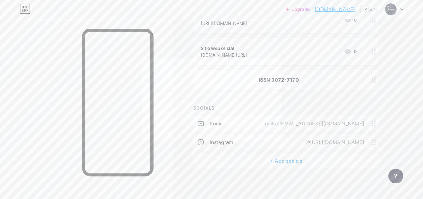
click at [214, 99] on input "[URL][DOMAIN_NAME]" at bounding box center [212, 98] width 112 height 11
click at [220, 98] on input "[URL][DOMAIN_NAME]" at bounding box center [212, 98] width 112 height 11
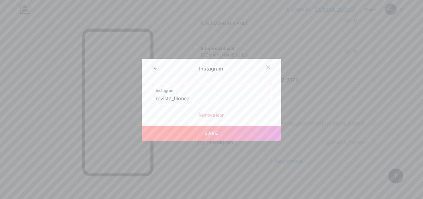
click at [200, 135] on button "Save" at bounding box center [211, 132] width 139 height 15
type input "[URL][DOMAIN_NAME]"
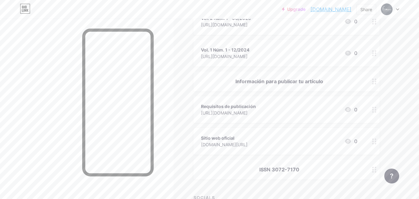
scroll to position [0, 0]
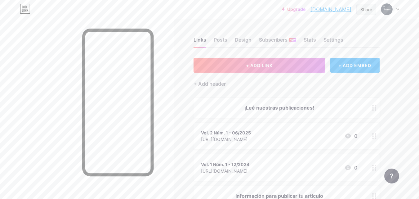
click at [362, 9] on div "Share" at bounding box center [366, 9] width 12 height 7
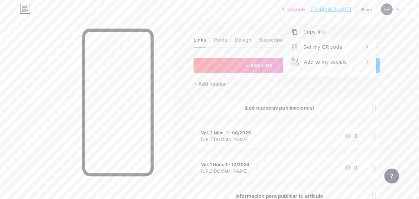
click at [325, 30] on div "Copy link" at bounding box center [329, 31] width 92 height 15
click at [319, 33] on div "Copy link" at bounding box center [314, 31] width 23 height 7
click at [308, 33] on div "Copied" at bounding box center [311, 31] width 17 height 7
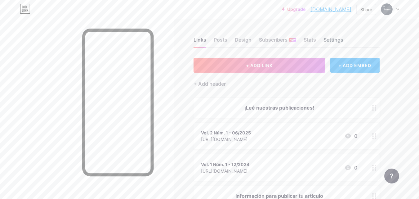
click at [339, 39] on div "Settings" at bounding box center [333, 41] width 20 height 11
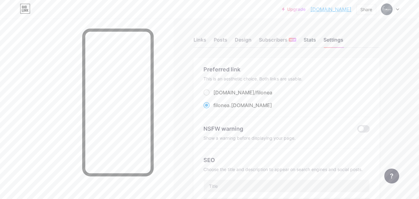
click at [313, 46] on div "Stats" at bounding box center [309, 41] width 12 height 11
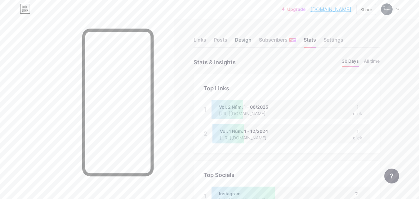
click at [248, 41] on div "Design" at bounding box center [243, 41] width 17 height 11
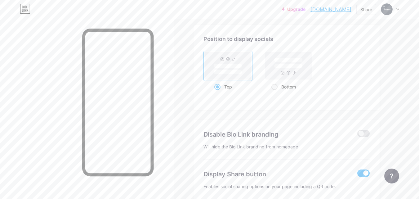
scroll to position [555, 0]
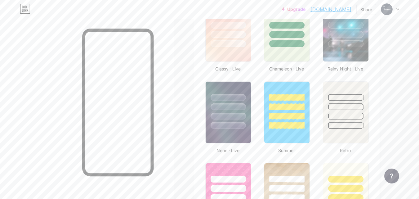
type input "#343c4c"
type input "#000000"
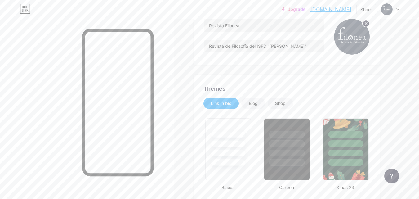
scroll to position [0, 0]
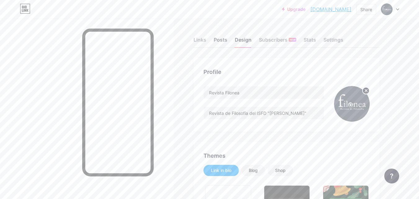
click at [219, 39] on div "Posts" at bounding box center [220, 41] width 14 height 11
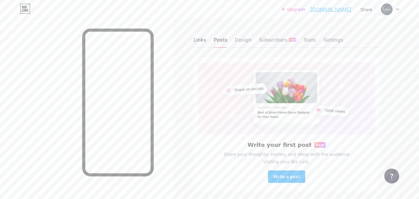
click at [198, 43] on div "Links" at bounding box center [199, 41] width 13 height 11
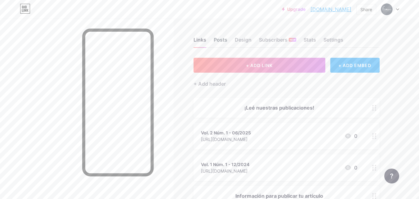
drag, startPoint x: 228, startPoint y: 38, endPoint x: 221, endPoint y: 39, distance: 7.0
click at [221, 39] on div "Links Posts Design Subscribers NEW Stats Settings" at bounding box center [286, 37] width 186 height 22
click at [221, 39] on div "Posts" at bounding box center [220, 41] width 14 height 11
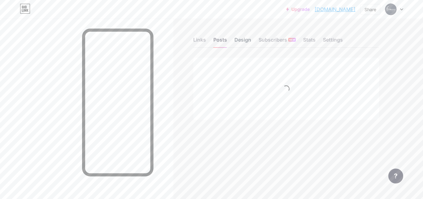
click at [236, 39] on div "Design" at bounding box center [243, 41] width 17 height 11
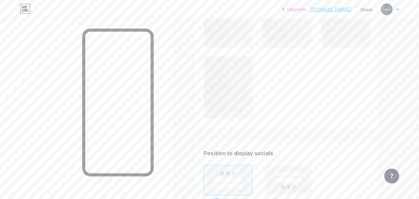
scroll to position [430, 0]
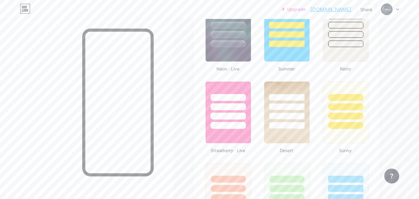
type input "#343c4c"
type input "#000000"
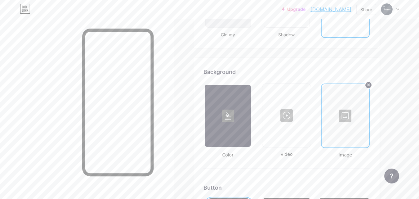
scroll to position [791, 0]
click at [336, 121] on div at bounding box center [345, 115] width 46 height 62
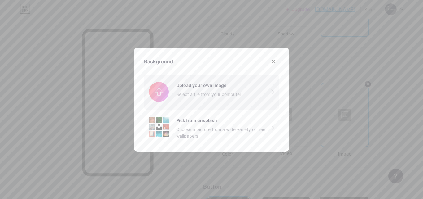
click at [189, 92] on input "file" at bounding box center [211, 91] width 135 height 35
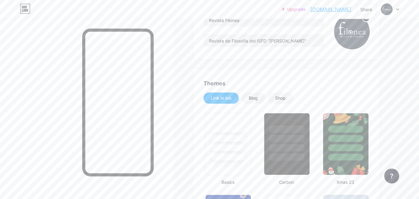
scroll to position [0, 0]
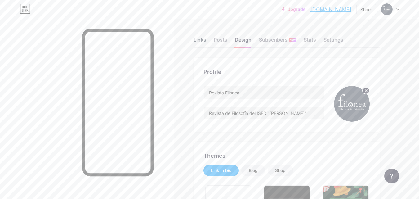
click at [194, 41] on div "Links" at bounding box center [199, 41] width 13 height 11
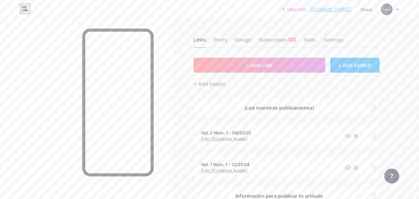
click at [212, 38] on div "Links Posts Design Subscribers NEW Stats Settings" at bounding box center [286, 37] width 186 height 22
click at [240, 36] on div "Design" at bounding box center [243, 41] width 17 height 11
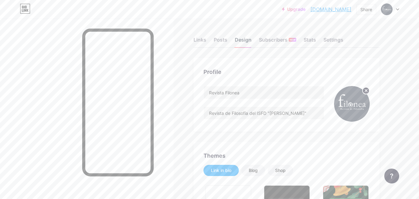
type input "#343c4c"
type input "#000000"
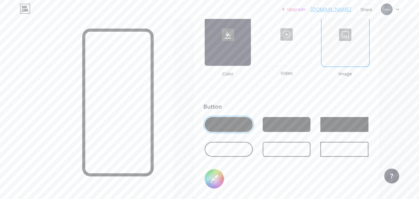
scroll to position [871, 0]
click at [355, 59] on div at bounding box center [345, 34] width 46 height 62
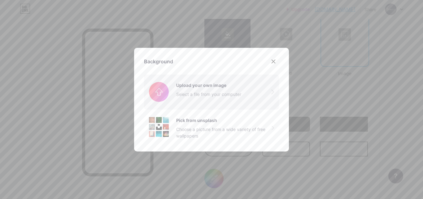
click at [177, 101] on input "file" at bounding box center [211, 91] width 135 height 35
click at [213, 95] on input "file" at bounding box center [211, 91] width 135 height 35
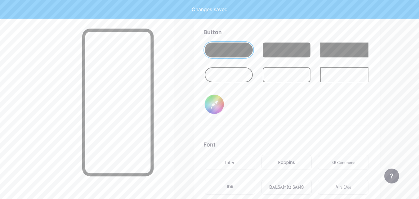
scroll to position [945, 0]
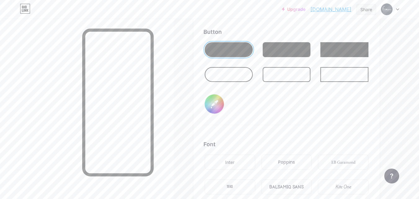
click at [365, 9] on div "Share" at bounding box center [366, 9] width 12 height 7
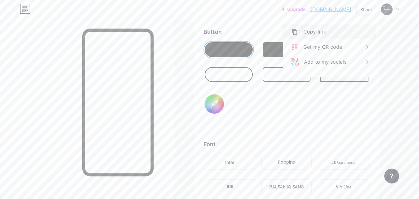
click at [324, 29] on div "Copy link" at bounding box center [329, 31] width 92 height 15
click at [320, 31] on div "Copied" at bounding box center [329, 31] width 92 height 15
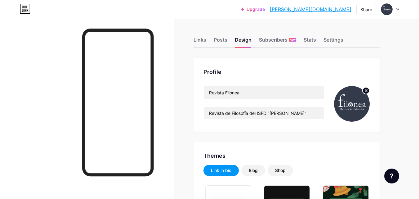
type input "#343c4c"
type input "#000000"
click at [317, 38] on div "Links Posts Design Subscribers NEW Stats Settings" at bounding box center [286, 37] width 186 height 22
click at [310, 40] on div "Stats" at bounding box center [309, 41] width 12 height 11
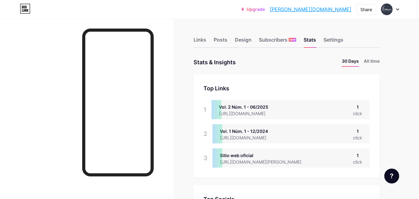
click at [212, 41] on div "Links Posts Design Subscribers NEW Stats Settings" at bounding box center [286, 37] width 186 height 22
click at [220, 40] on div "Posts" at bounding box center [220, 41] width 14 height 11
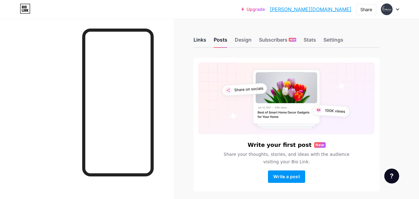
click at [201, 42] on div "Links" at bounding box center [199, 41] width 13 height 11
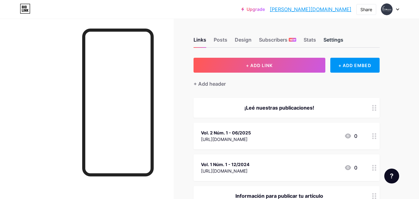
click at [339, 42] on div "Settings" at bounding box center [333, 41] width 20 height 11
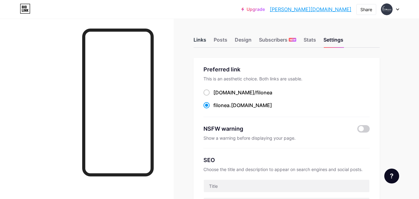
click at [194, 40] on div "Links" at bounding box center [199, 41] width 13 height 11
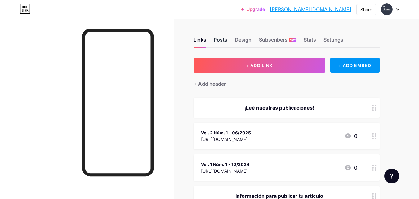
click at [224, 40] on div "Posts" at bounding box center [220, 41] width 14 height 11
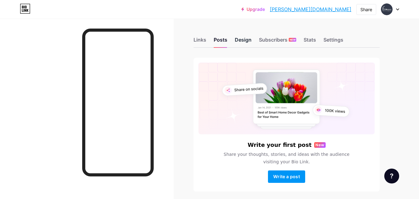
click at [244, 40] on div "Design" at bounding box center [243, 41] width 17 height 11
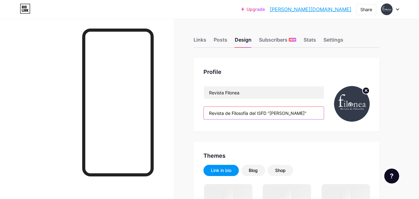
click at [262, 112] on input "Revista de Filosofía del ISFD "[PERSON_NAME]"" at bounding box center [264, 113] width 120 height 12
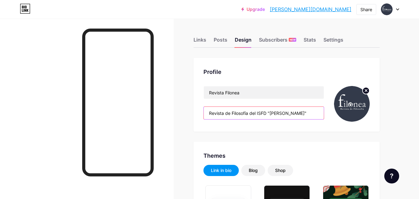
type input "#343c4c"
type input "#000000"
click at [314, 115] on input "Revista de Filosofía del ISFD "[PERSON_NAME]"" at bounding box center [264, 113] width 120 height 12
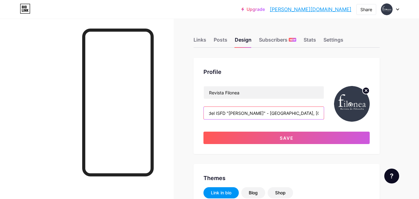
scroll to position [0, 43]
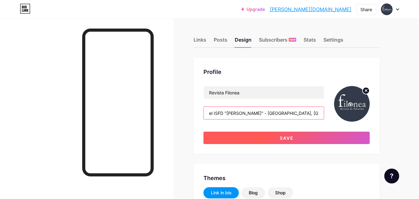
type input "Revista de Filosofía del ISFD "José Manuel Estrada" - Corrientes, Argentina"
click at [302, 138] on button "Save" at bounding box center [286, 137] width 166 height 12
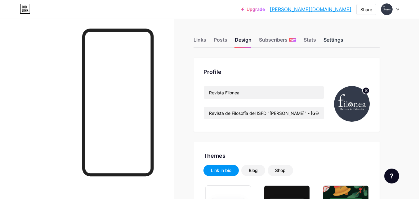
click at [328, 39] on div "Settings" at bounding box center [333, 41] width 20 height 11
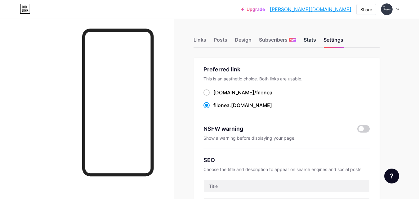
click at [308, 37] on div "Stats" at bounding box center [309, 41] width 12 height 11
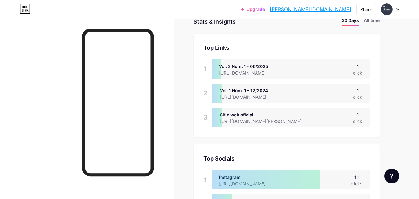
scroll to position [40, 0]
